Goal: Task Accomplishment & Management: Complete application form

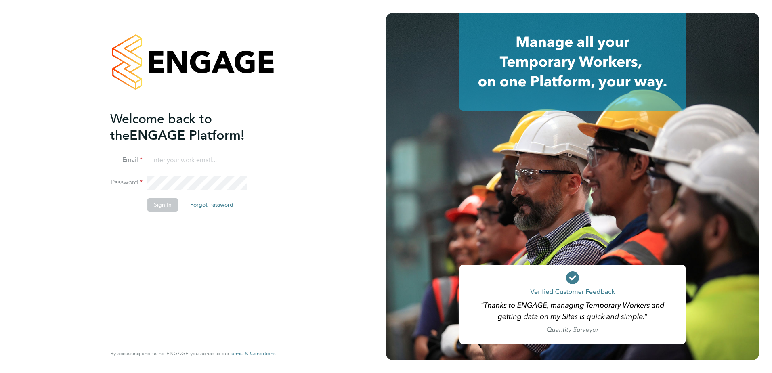
type input "[PERSON_NAME][EMAIL_ADDRESS][PERSON_NAME][DOMAIN_NAME]"
click at [158, 202] on button "Sign In" at bounding box center [162, 204] width 31 height 13
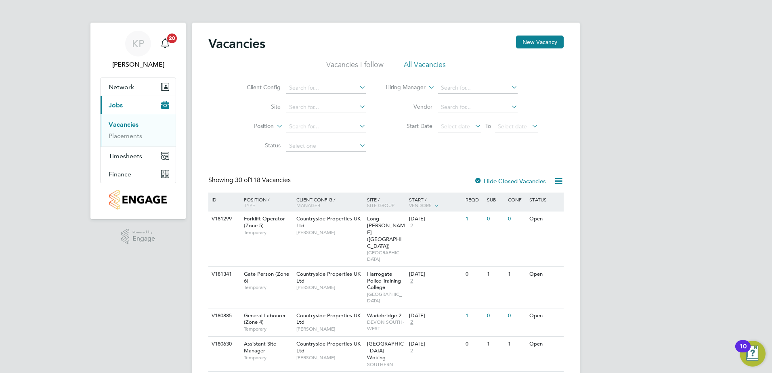
click at [127, 125] on link "Vacancies" at bounding box center [124, 125] width 30 height 8
click at [541, 44] on button "New Vacancy" at bounding box center [540, 42] width 48 height 13
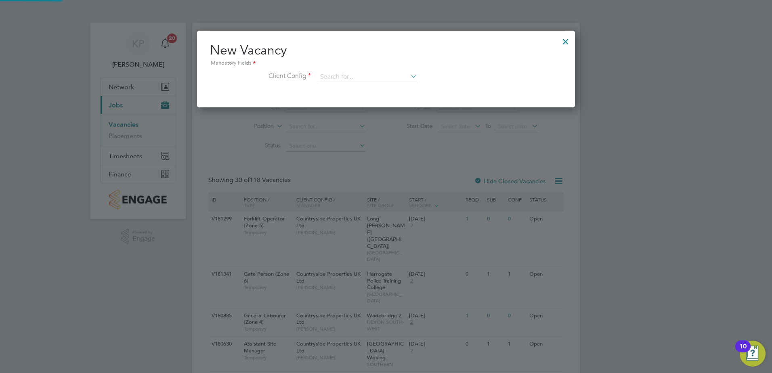
scroll to position [77, 378]
click at [344, 77] on input at bounding box center [367, 77] width 100 height 12
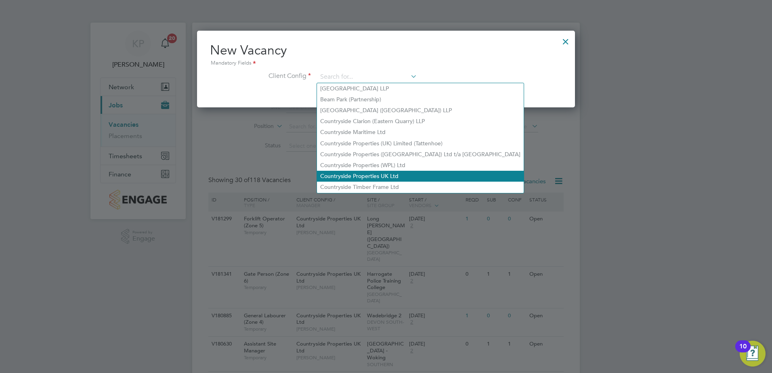
click at [348, 175] on li "Countryside Properties UK Ltd" at bounding box center [420, 176] width 207 height 11
type input "Countryside Properties UK Ltd"
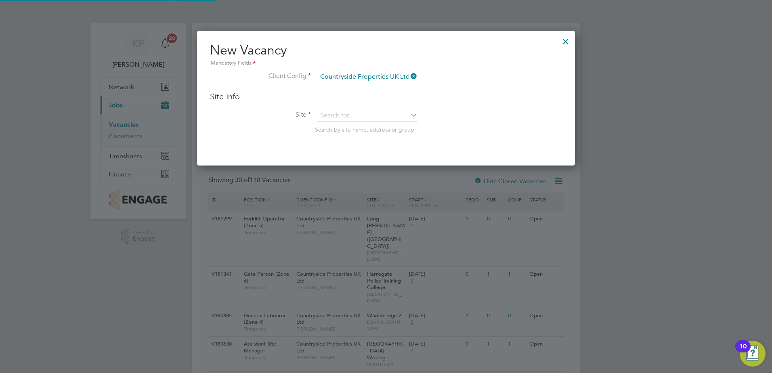
scroll to position [135, 378]
click at [332, 105] on div "Site Info Site Search by site name, address or group" at bounding box center [386, 120] width 352 height 58
click at [334, 114] on input at bounding box center [367, 116] width 100 height 12
click at [341, 123] on li "Northam (Bay View Road)" at bounding box center [367, 127] width 101 height 10
type input "Northam (Bay View Road)"
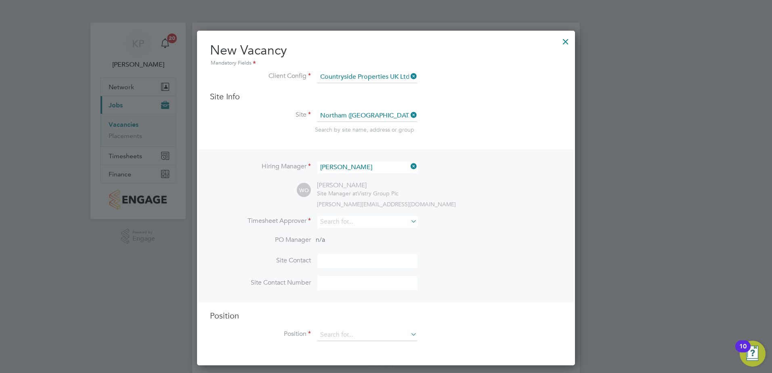
scroll to position [40, 0]
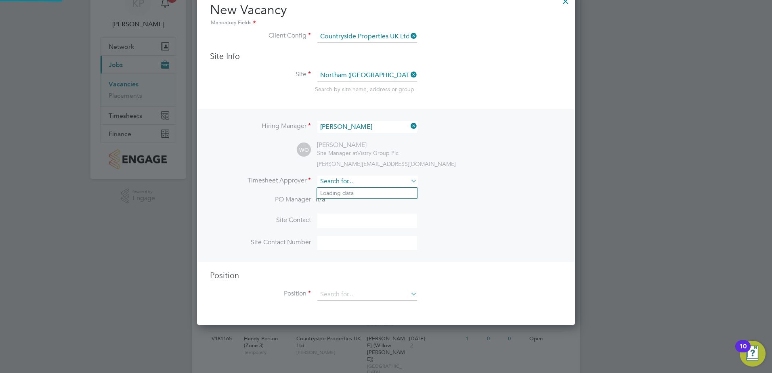
click at [339, 181] on input at bounding box center [367, 182] width 100 height 12
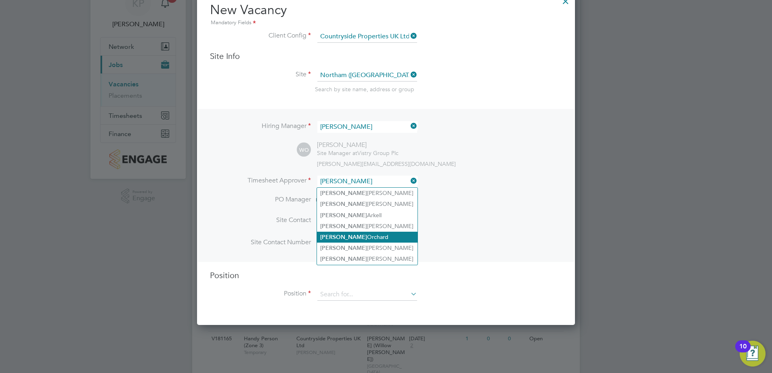
click at [339, 233] on li "Wayne Orchard" at bounding box center [367, 237] width 101 height 11
type input "Wayne Orchard"
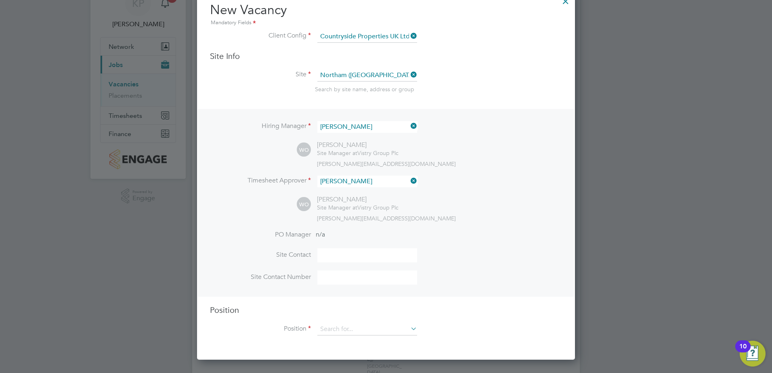
scroll to position [371, 378]
click at [331, 255] on input at bounding box center [367, 255] width 100 height 14
type input "Wayne"
type input "07562946679"
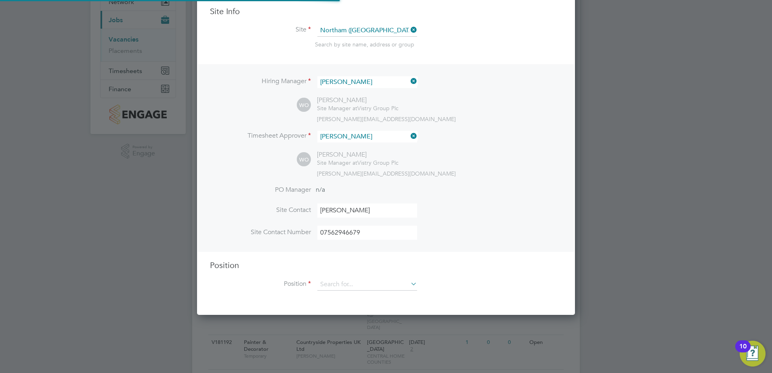
scroll to position [161, 0]
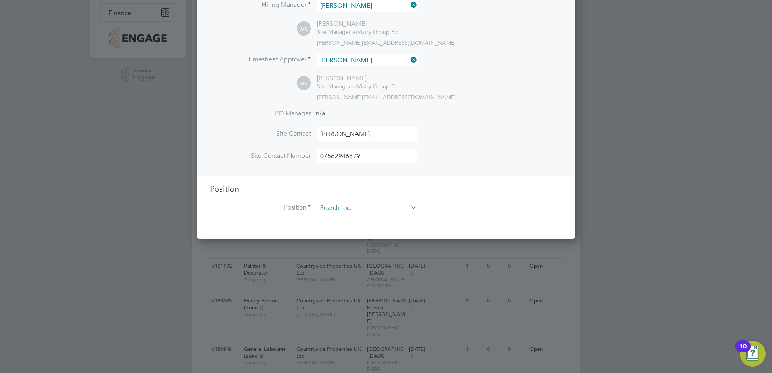
click at [369, 209] on input at bounding box center [367, 208] width 100 height 12
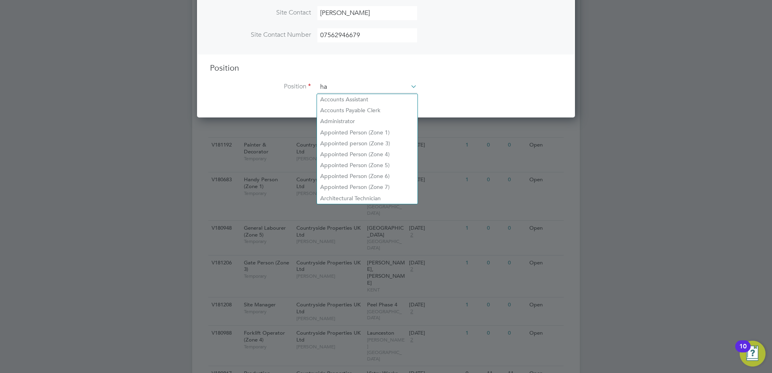
scroll to position [1160, 378]
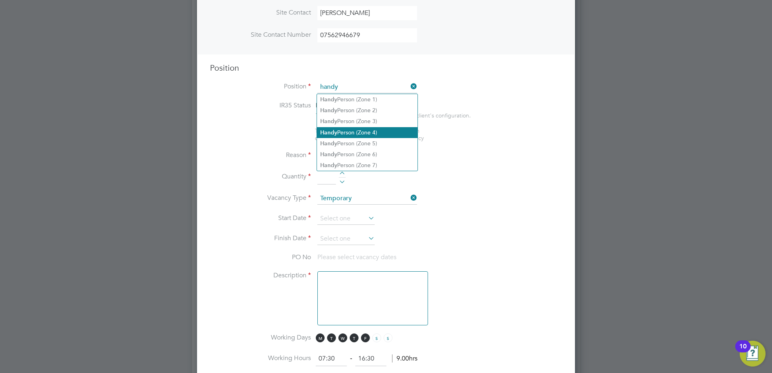
click at [340, 127] on li "Handy Person (Zone 4)" at bounding box center [367, 132] width 101 height 11
type input "Handy Person (Zone 4)"
type textarea "• Prepares schedules of defects and ensures completion in accordance with progr…"
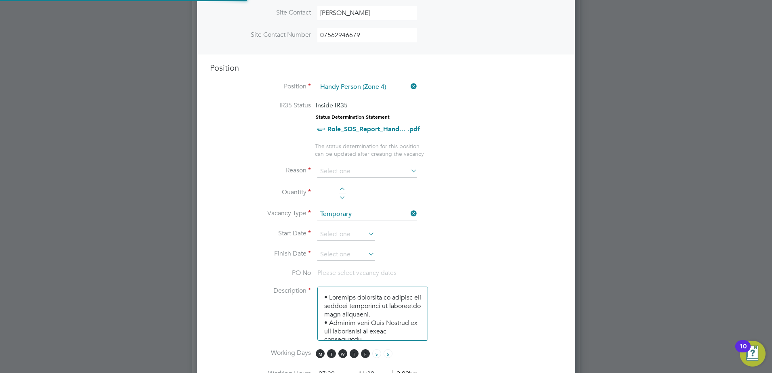
scroll to position [24, 42]
click at [333, 173] on input at bounding box center [367, 171] width 100 height 12
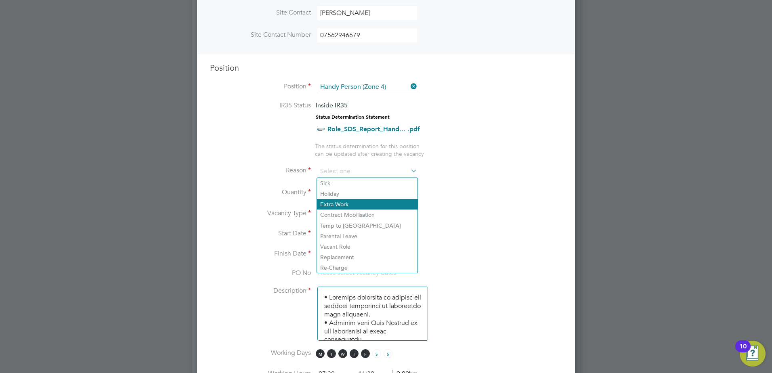
click at [336, 202] on li "Extra Work" at bounding box center [367, 204] width 101 height 10
type input "Extra Work"
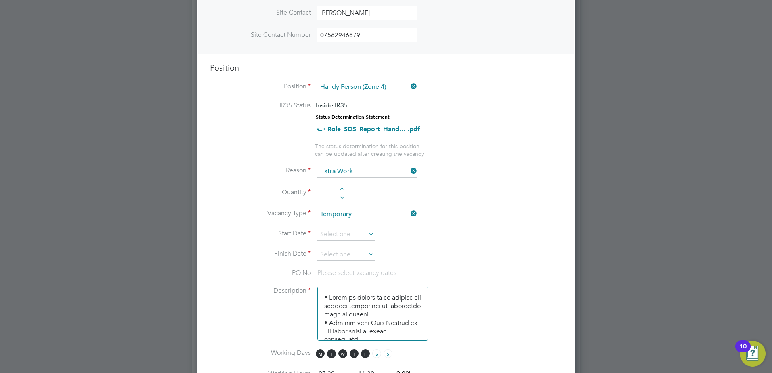
click at [341, 191] on div at bounding box center [342, 190] width 7 height 6
type input "1"
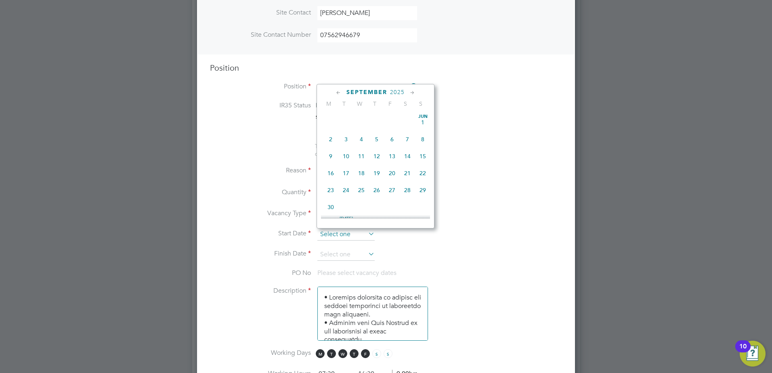
click at [351, 239] on input at bounding box center [345, 234] width 57 height 12
click at [332, 156] on span "22" at bounding box center [330, 148] width 15 height 15
type input "22 Sep 2025"
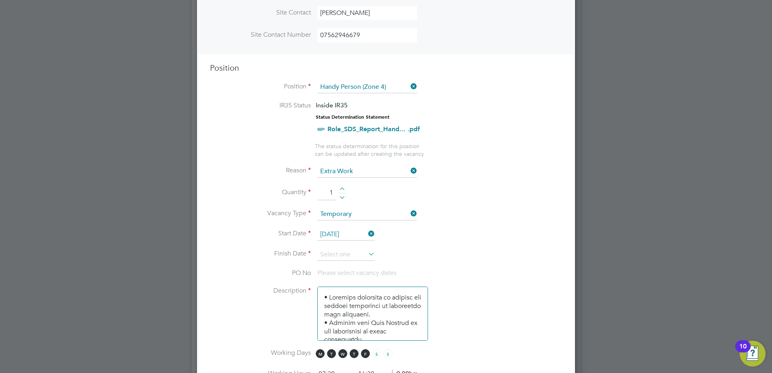
click at [367, 255] on icon at bounding box center [367, 253] width 0 height 11
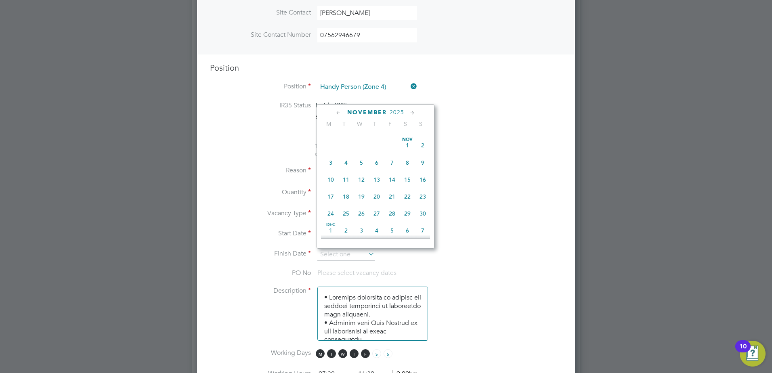
scroll to position [459, 0]
click at [390, 202] on span "28" at bounding box center [391, 194] width 15 height 15
type input "28 Nov 2025"
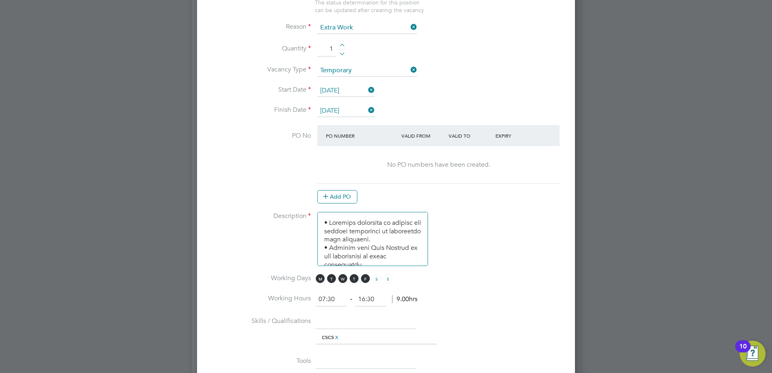
scroll to position [444, 0]
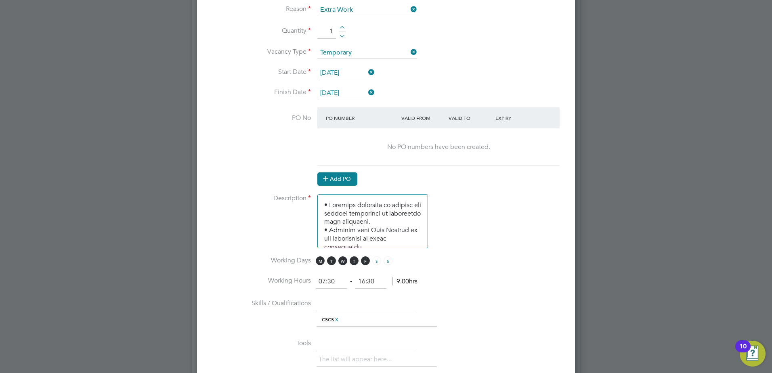
click at [335, 182] on button "Add PO" at bounding box center [337, 178] width 40 height 13
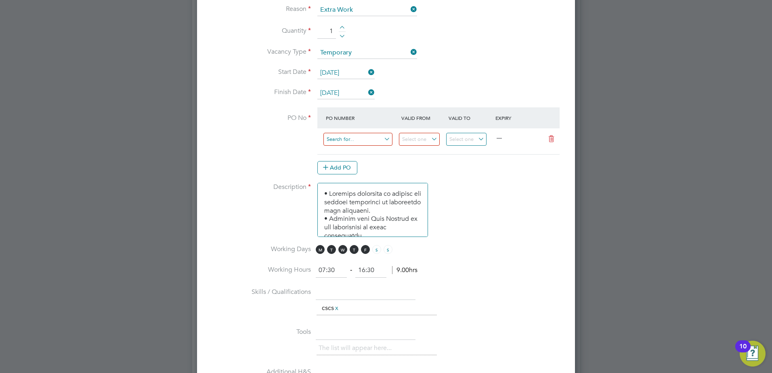
click at [333, 144] on input at bounding box center [357, 139] width 69 height 13
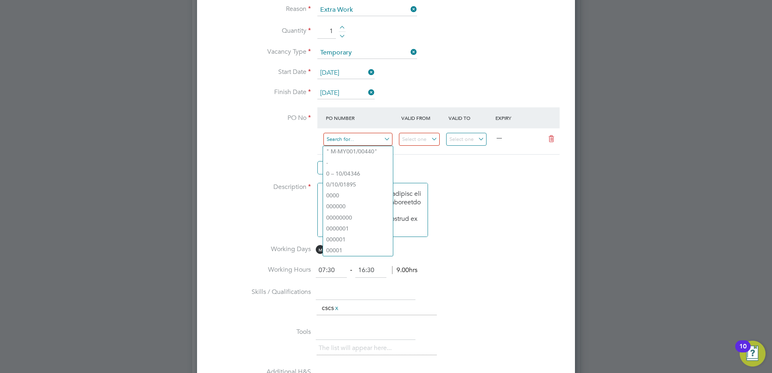
paste input "S-L7120/00457"
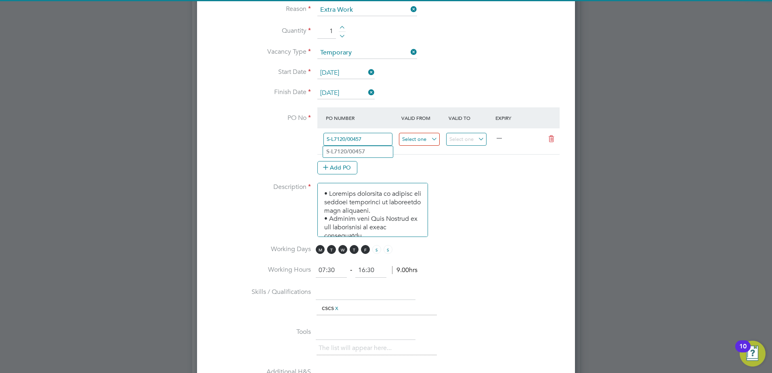
type input "S-L7120/00457"
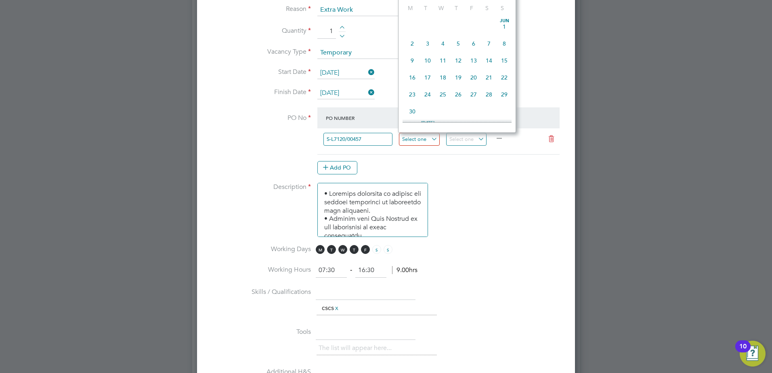
click at [432, 137] on input at bounding box center [419, 139] width 41 height 13
click at [413, 61] on span "22" at bounding box center [411, 52] width 15 height 15
type input "22 Sep 2025"
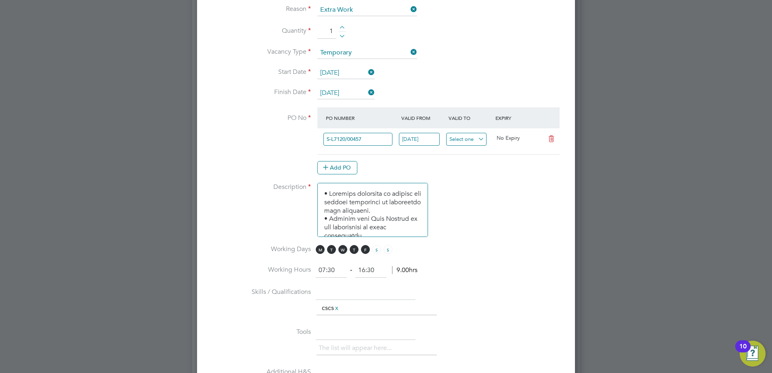
click at [459, 142] on input at bounding box center [466, 139] width 41 height 13
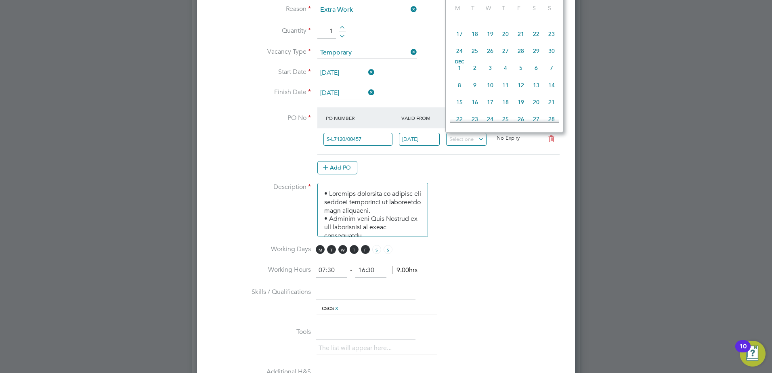
scroll to position [499, 0]
click at [523, 46] on span "28" at bounding box center [520, 38] width 15 height 15
type input "28 Nov 2025"
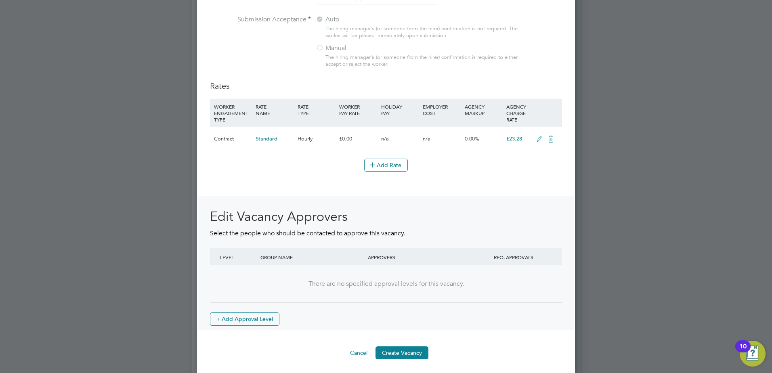
scroll to position [876, 0]
click at [410, 349] on button "Create Vacancy" at bounding box center [401, 350] width 53 height 13
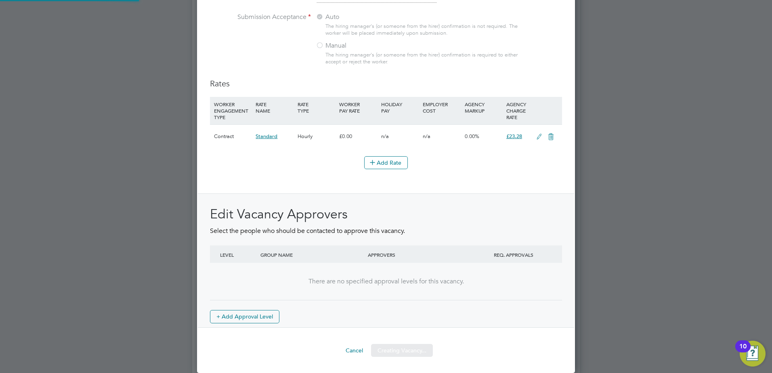
scroll to position [14, 76]
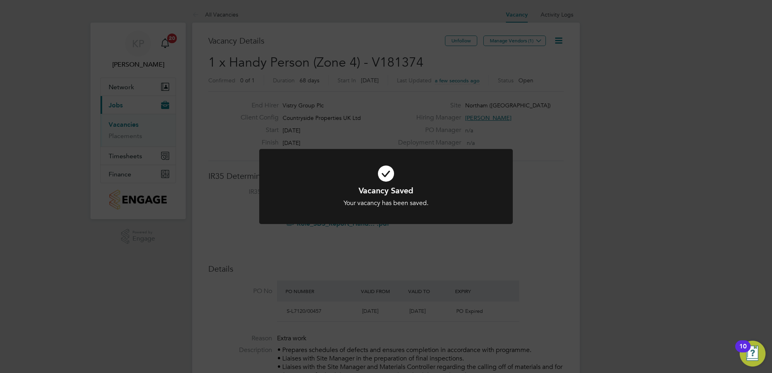
click at [508, 85] on div "Vacancy Saved Your vacancy has been saved. Cancel Okay" at bounding box center [386, 186] width 772 height 373
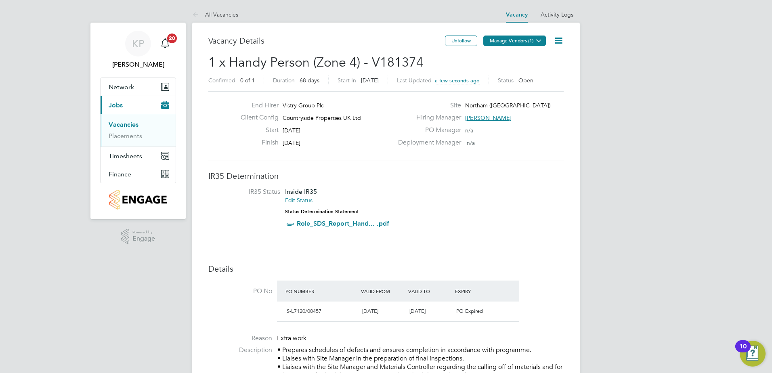
click at [502, 40] on button "Manage Vendors (1)" at bounding box center [514, 41] width 63 height 10
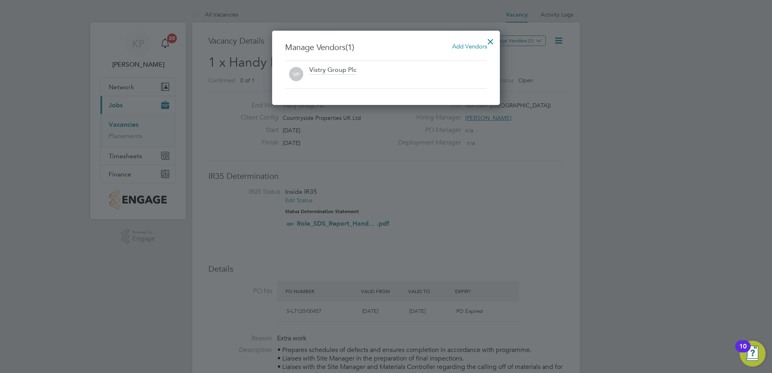
click at [471, 47] on span "Add Vendors" at bounding box center [469, 46] width 35 height 8
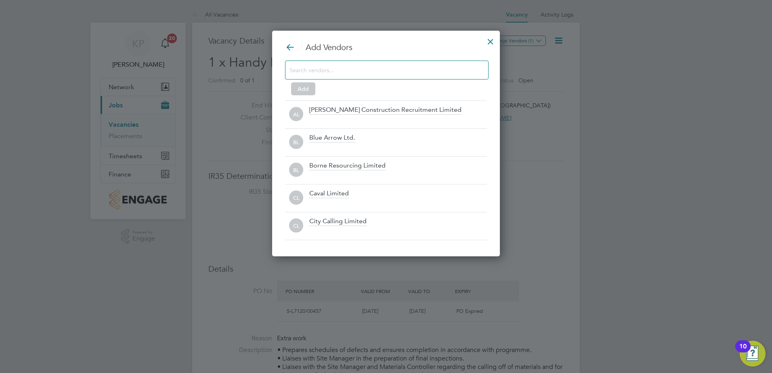
click at [329, 68] on input at bounding box center [380, 70] width 182 height 10
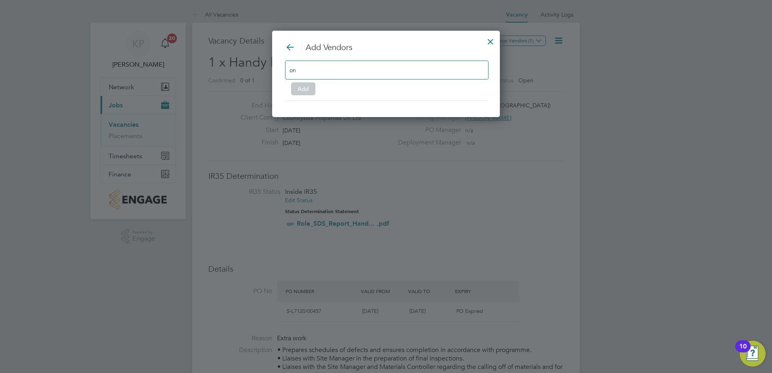
type input "o"
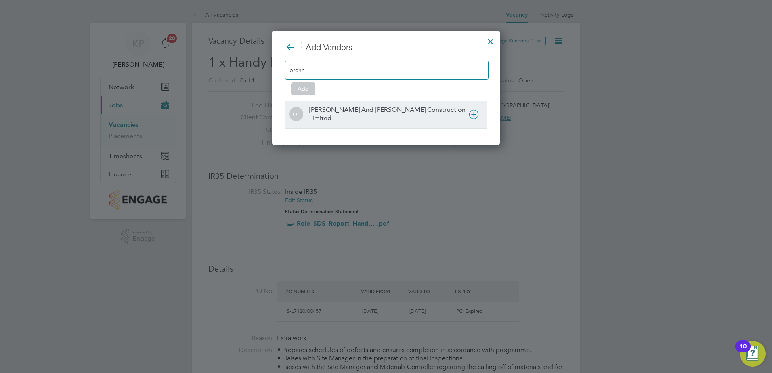
type input "brenn"
click at [335, 105] on div "OL O'Neill And Brennan Construction Limited" at bounding box center [386, 115] width 202 height 28
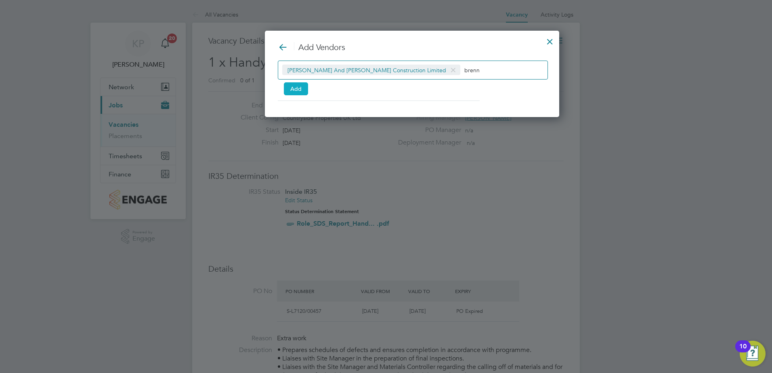
click at [294, 92] on button "Add" at bounding box center [296, 88] width 24 height 13
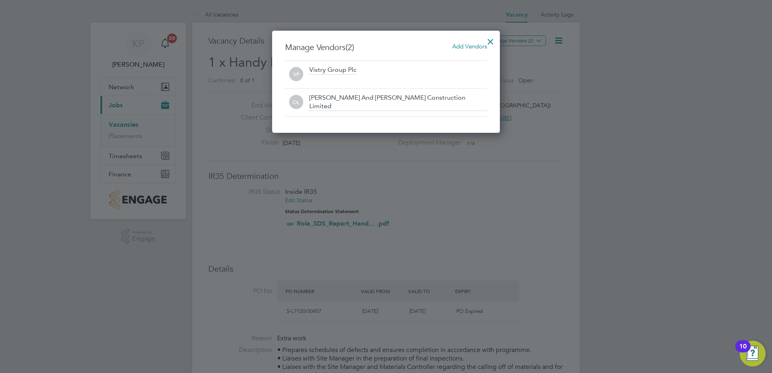
click at [486, 42] on div at bounding box center [490, 39] width 15 height 15
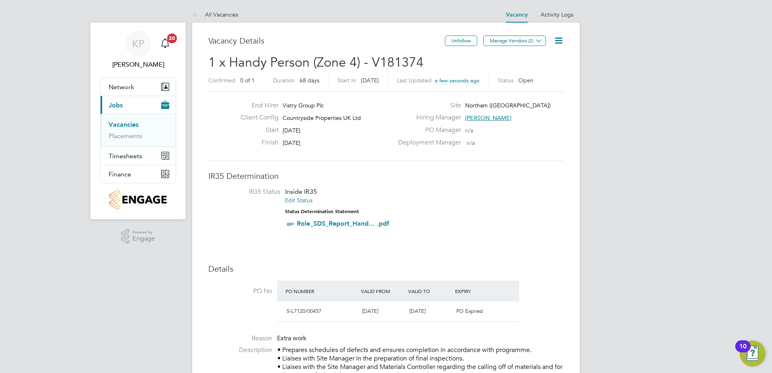
click at [126, 125] on link "Vacancies" at bounding box center [124, 125] width 30 height 8
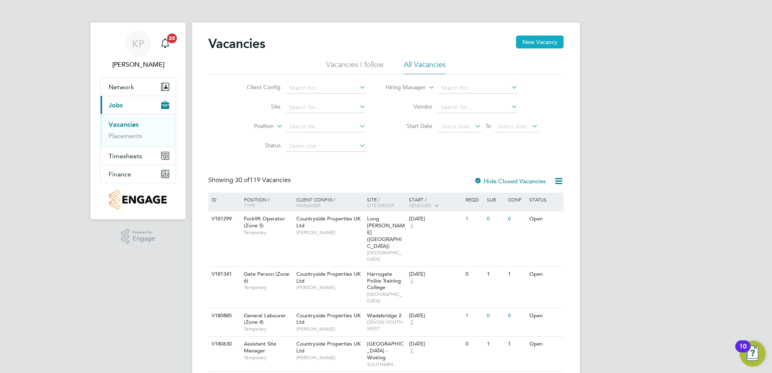
click at [529, 40] on button "New Vacancy" at bounding box center [540, 42] width 48 height 13
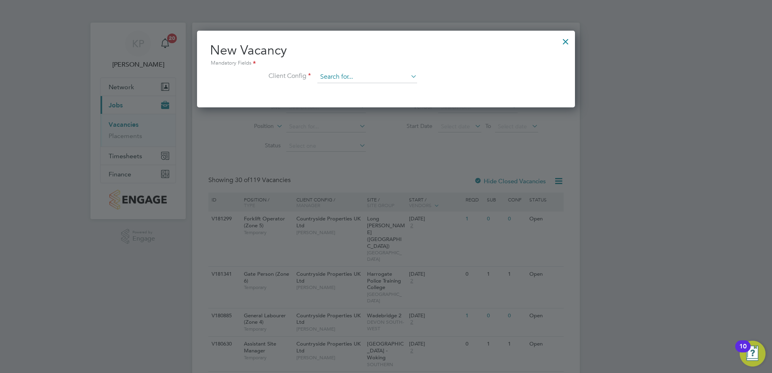
click at [322, 78] on input at bounding box center [367, 77] width 100 height 12
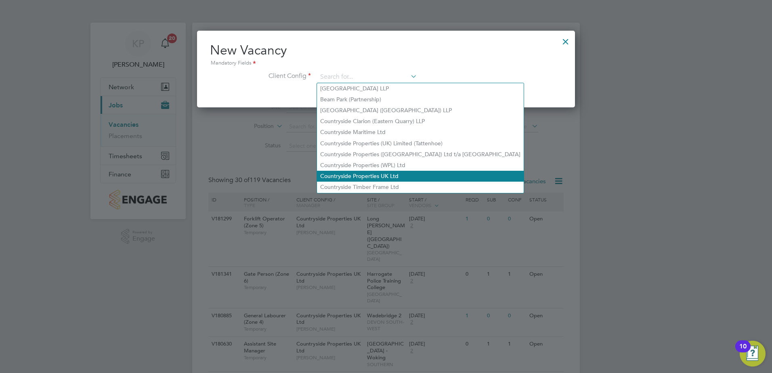
click at [339, 171] on li "Countryside Properties UK Ltd" at bounding box center [420, 176] width 207 height 11
type input "Countryside Properties UK Ltd"
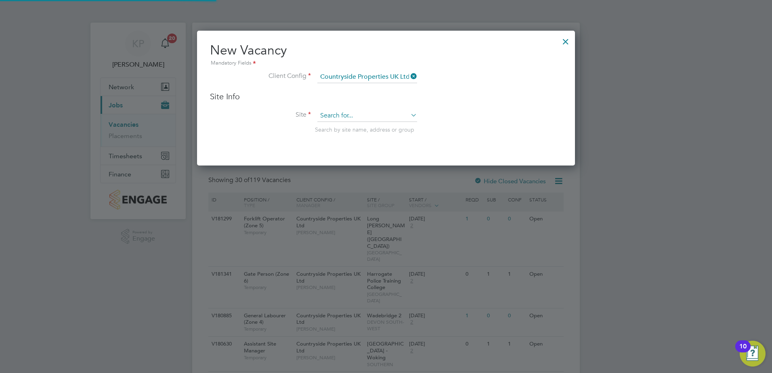
click at [332, 115] on input at bounding box center [367, 116] width 100 height 12
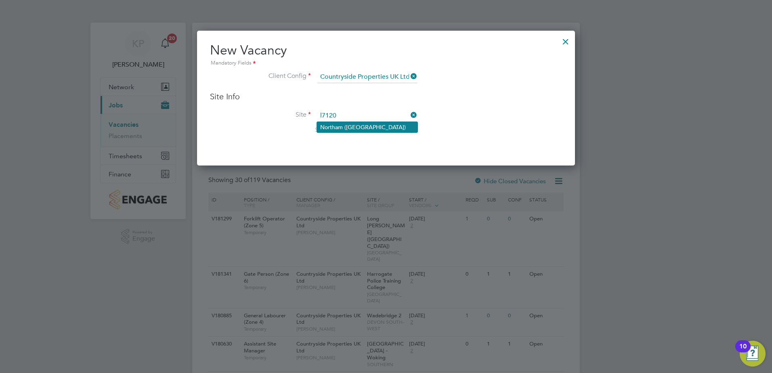
click at [338, 126] on li "Northam (Bay View Road)" at bounding box center [367, 127] width 101 height 10
type input "Northam (Bay View Road)"
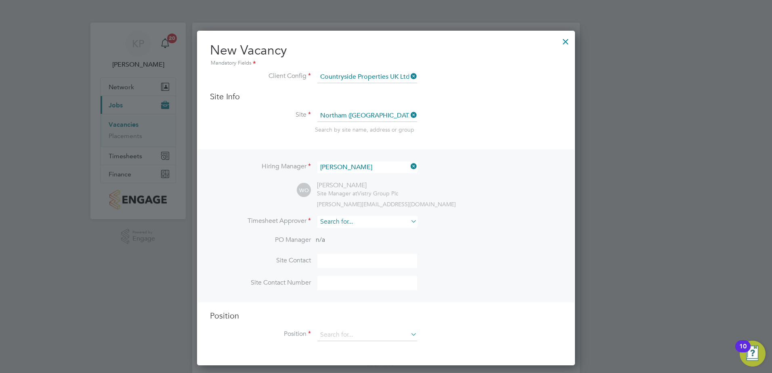
click at [345, 225] on input at bounding box center [367, 222] width 100 height 12
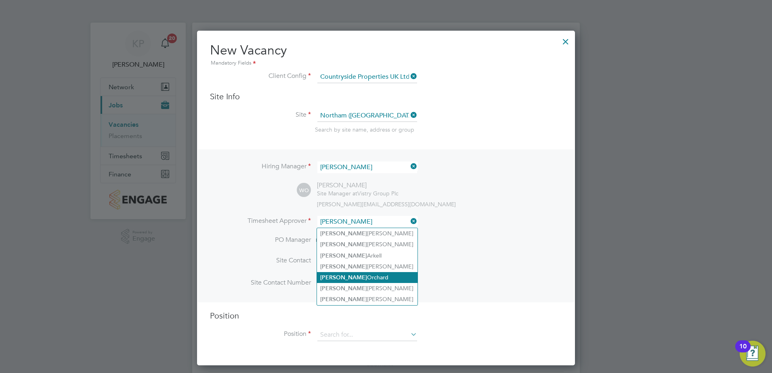
click at [341, 272] on li "Wayne Orchard" at bounding box center [367, 277] width 101 height 11
type input "Wayne Orchard"
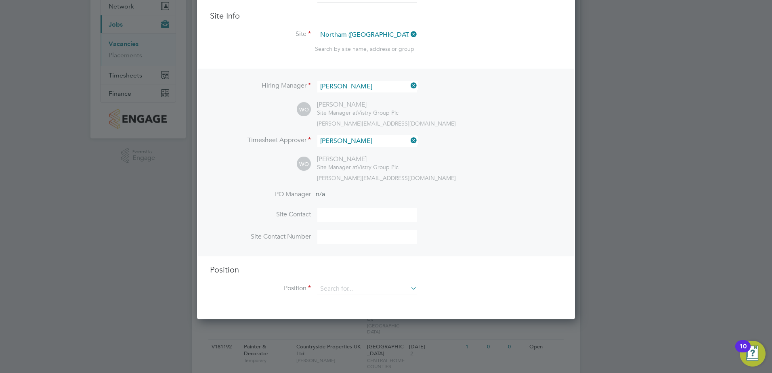
click at [329, 213] on input at bounding box center [367, 215] width 100 height 14
type input "Wayne"
type input "07562946679"
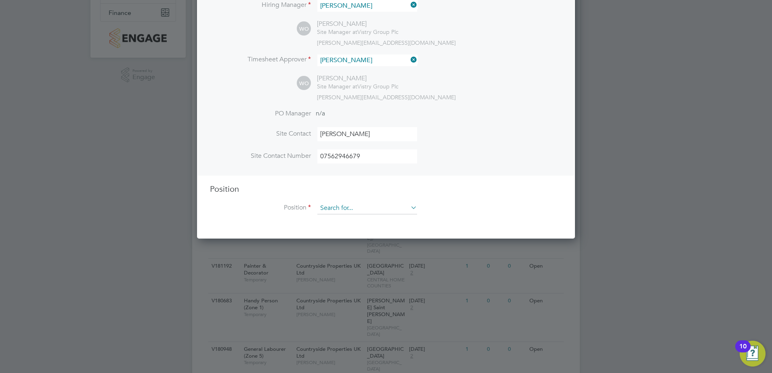
click at [338, 209] on input at bounding box center [367, 208] width 100 height 12
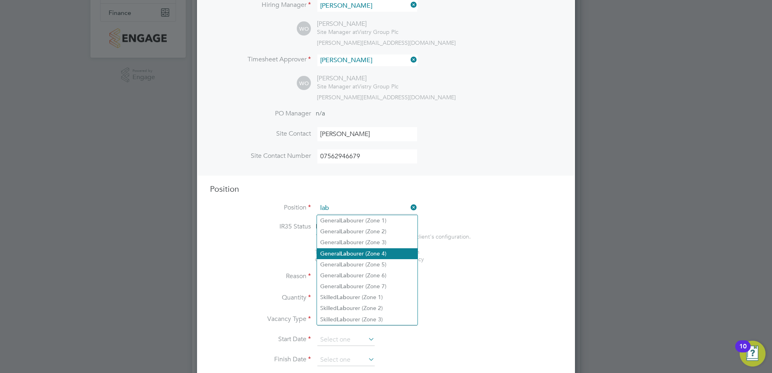
click at [345, 250] on b "Lab" at bounding box center [345, 253] width 10 height 7
type input "General Labourer (Zone 4)"
type textarea "- General site labouring duties - Supporting the trades on site - Moving materi…"
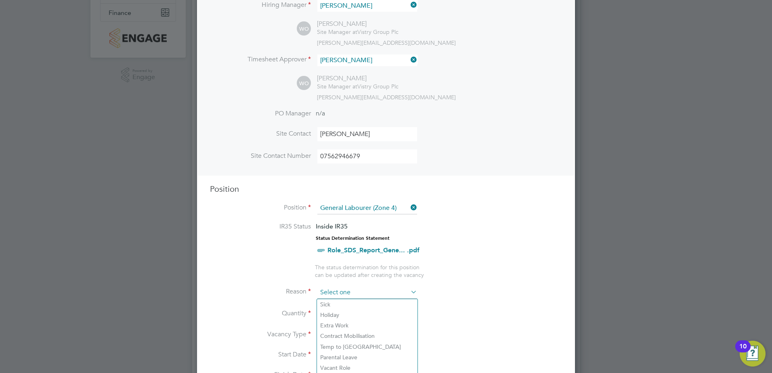
click at [346, 293] on input at bounding box center [367, 293] width 100 height 12
click at [337, 326] on li "Extra Work" at bounding box center [367, 325] width 101 height 10
type input "Extra Work"
click at [341, 312] on div at bounding box center [342, 311] width 7 height 6
type input "1"
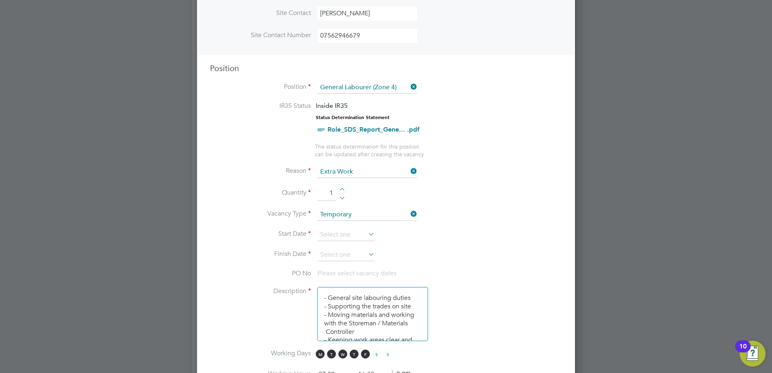
scroll to position [283, 0]
click at [346, 235] on input at bounding box center [345, 234] width 57 height 12
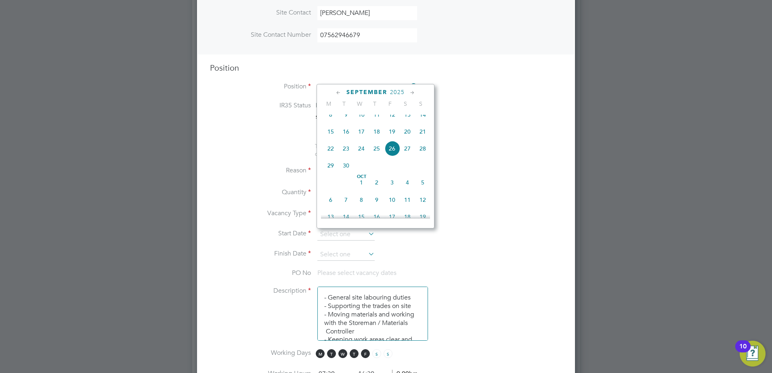
click at [329, 156] on span "22" at bounding box center [330, 148] width 15 height 15
type input "22 Sep 2025"
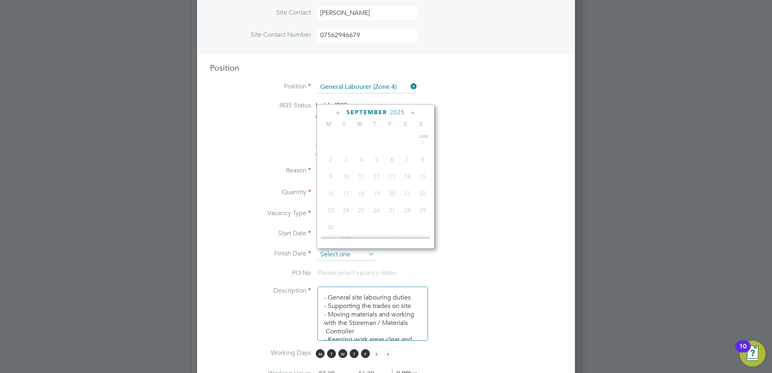
click at [359, 254] on input at bounding box center [345, 255] width 57 height 12
click at [391, 162] on span "28" at bounding box center [391, 154] width 15 height 15
type input "28 Nov 2025"
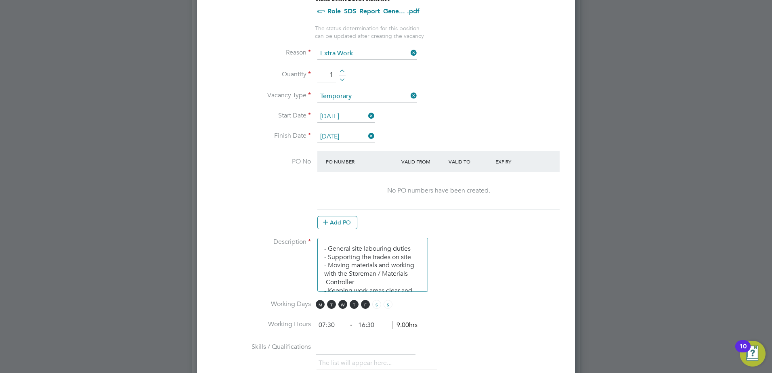
scroll to position [404, 0]
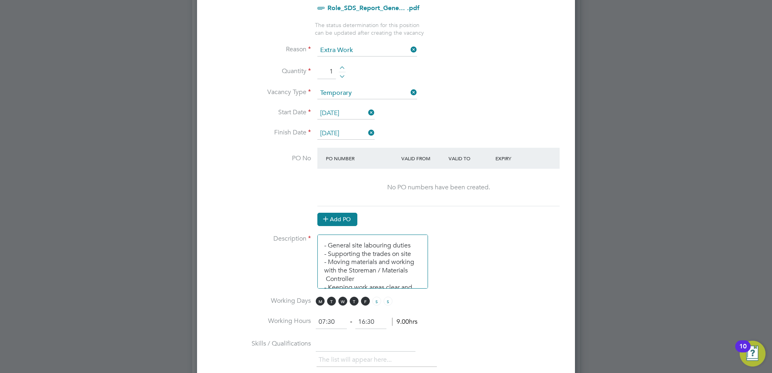
click at [332, 220] on button "Add PO" at bounding box center [337, 219] width 40 height 13
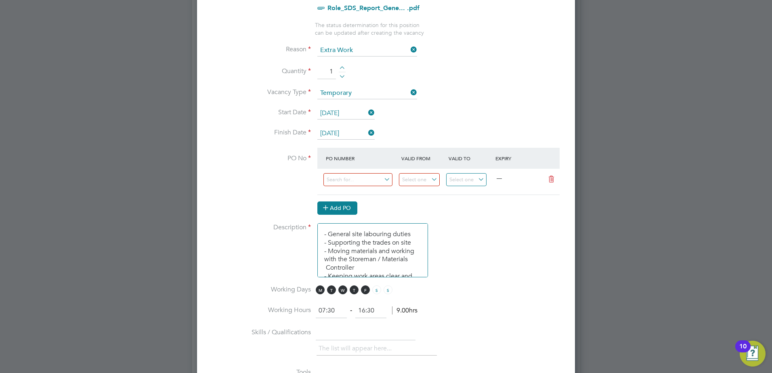
scroll to position [1219, 378]
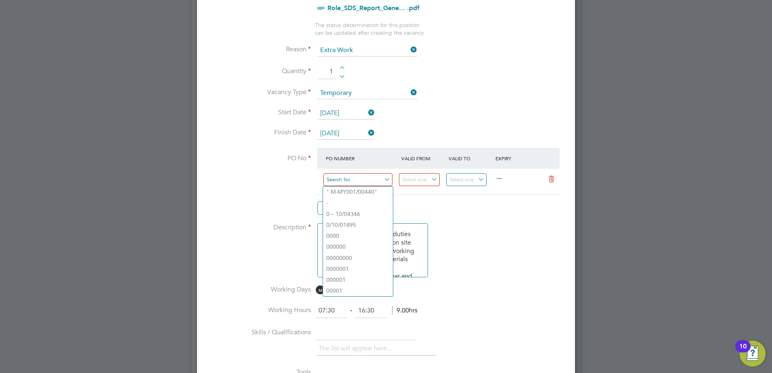
paste input "S-L7120/00435"
type input "S-L7120/00435"
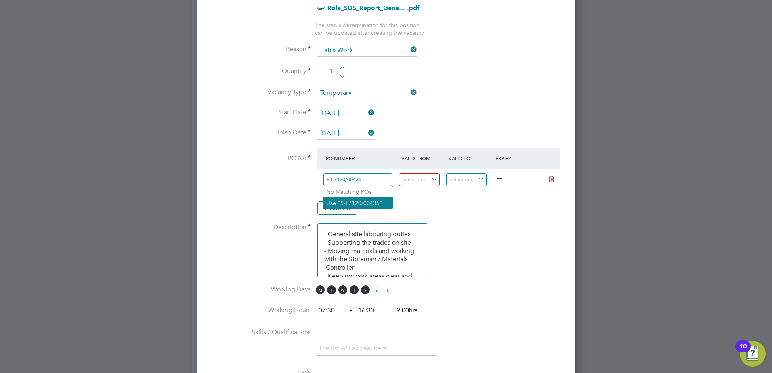
click at [377, 205] on li "Use "S-L7120/00435"" at bounding box center [358, 202] width 70 height 11
click at [420, 184] on input at bounding box center [419, 179] width 41 height 13
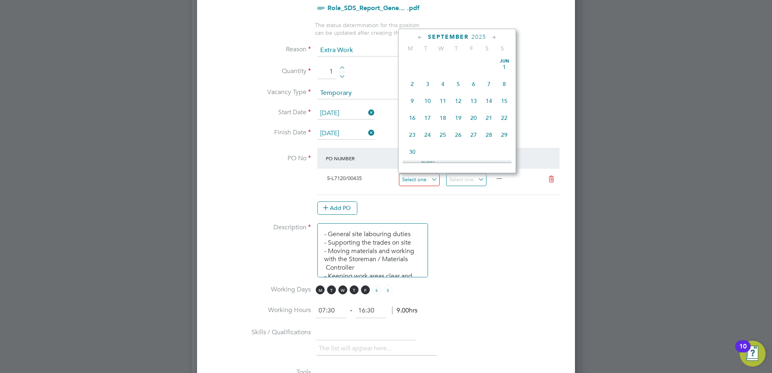
scroll to position [297, 0]
click at [410, 98] on span "22" at bounding box center [411, 93] width 15 height 15
type input "22 Sep 2025"
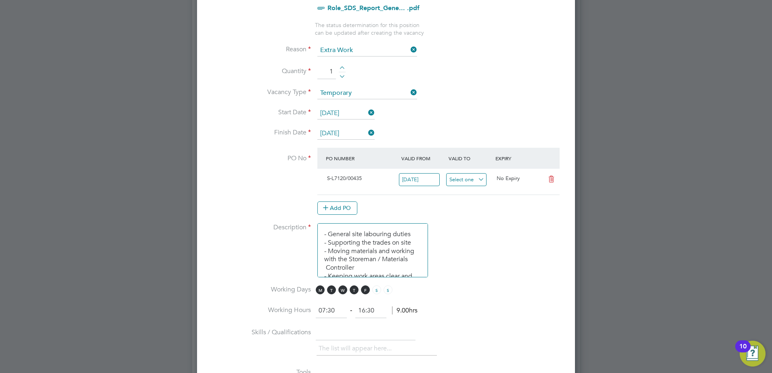
click at [472, 180] on input at bounding box center [466, 179] width 41 height 13
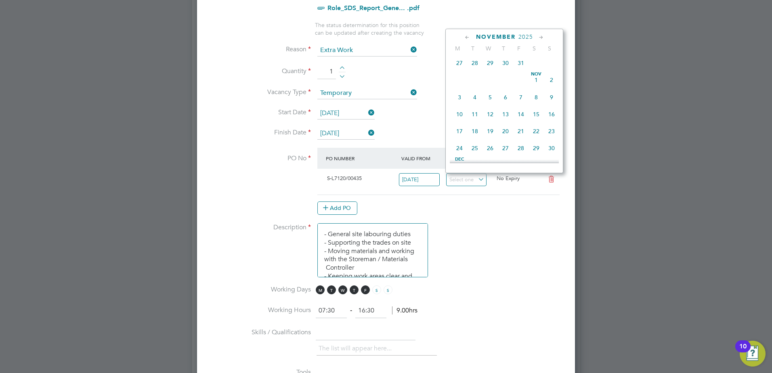
scroll to position [459, 0]
click at [521, 127] on span "28" at bounding box center [520, 118] width 15 height 15
type input "28 Nov 2025"
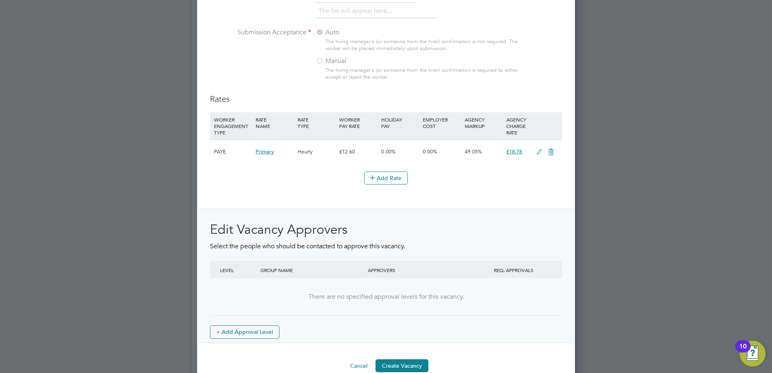
scroll to position [876, 0]
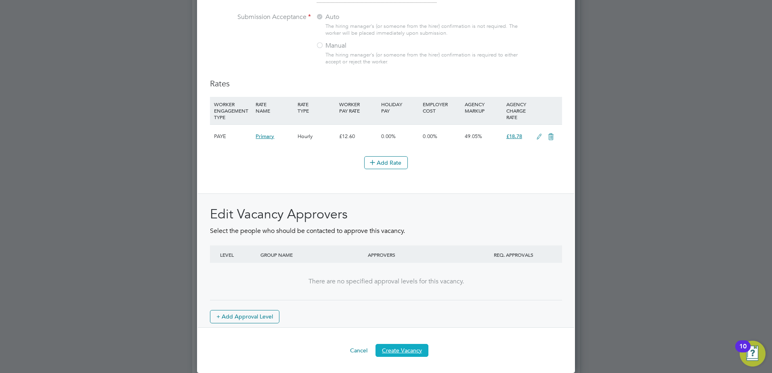
click at [397, 352] on button "Create Vacancy" at bounding box center [401, 350] width 53 height 13
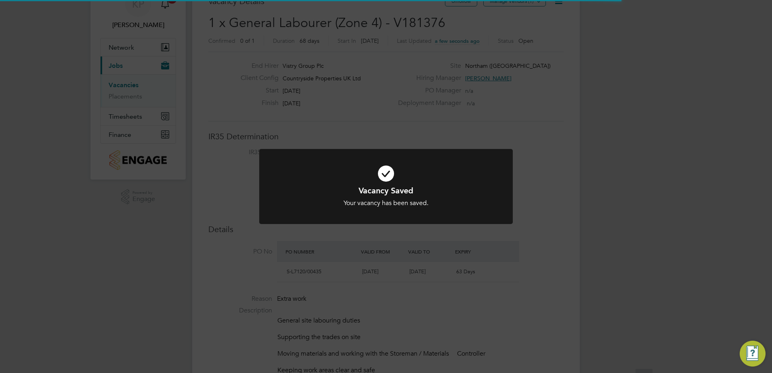
scroll to position [4, 0]
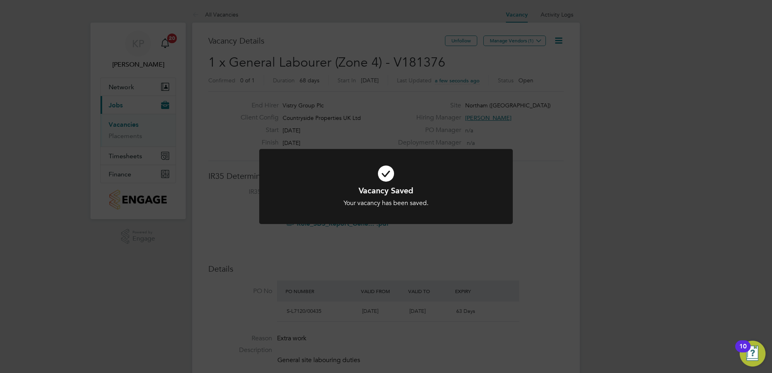
click at [471, 114] on div "Vacancy Saved Your vacancy has been saved. Cancel Okay" at bounding box center [386, 186] width 772 height 373
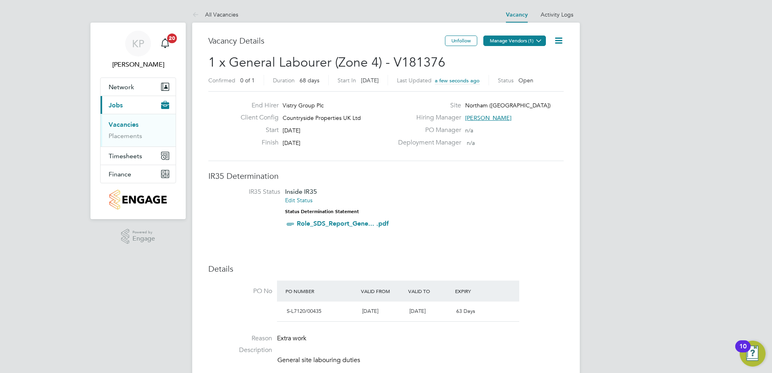
click at [510, 39] on button "Manage Vendors (1)" at bounding box center [514, 41] width 63 height 10
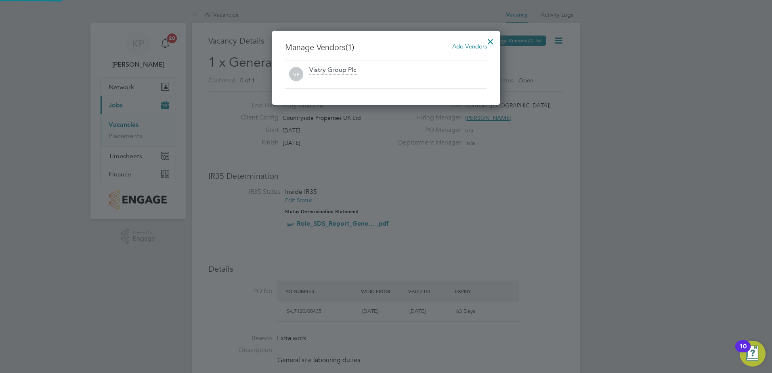
scroll to position [75, 228]
click at [461, 50] on span "Add Vendors" at bounding box center [469, 46] width 35 height 8
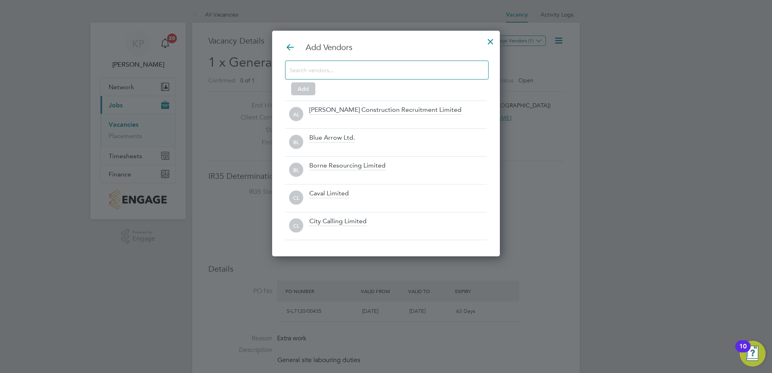
scroll to position [226, 228]
click at [390, 72] on input at bounding box center [380, 70] width 182 height 10
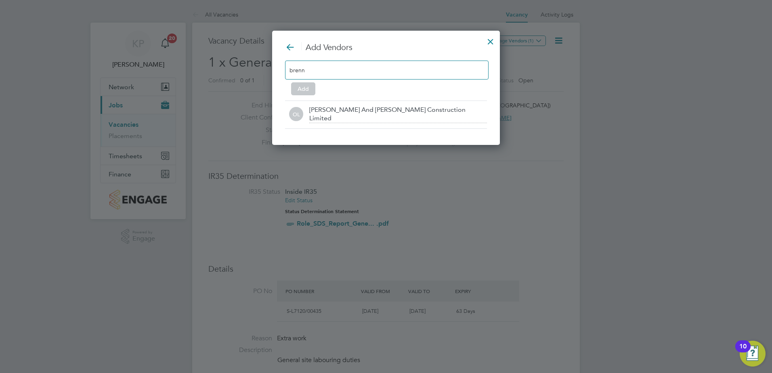
scroll to position [115, 228]
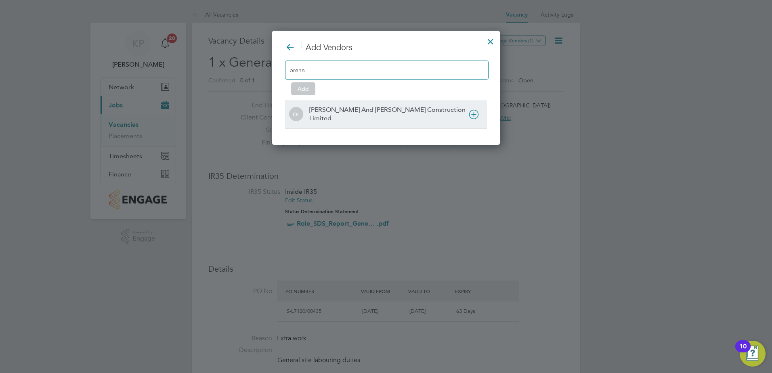
type input "brenn"
click at [379, 111] on div "O'Neill And Brennan Construction Limited" at bounding box center [398, 114] width 178 height 17
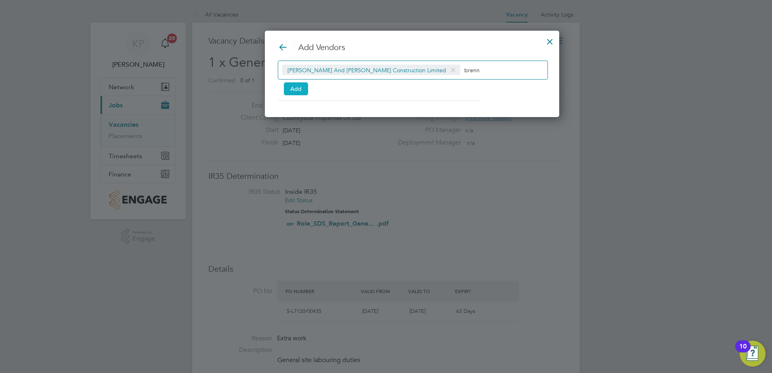
click at [295, 86] on button "Add" at bounding box center [296, 88] width 24 height 13
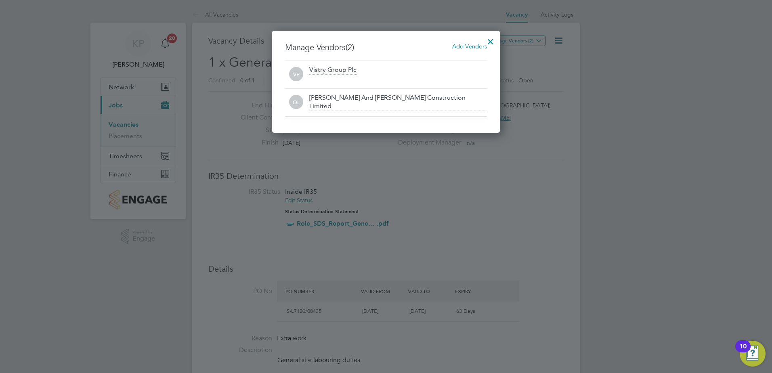
click at [489, 41] on div at bounding box center [490, 39] width 15 height 15
